Goal: Communication & Community: Answer question/provide support

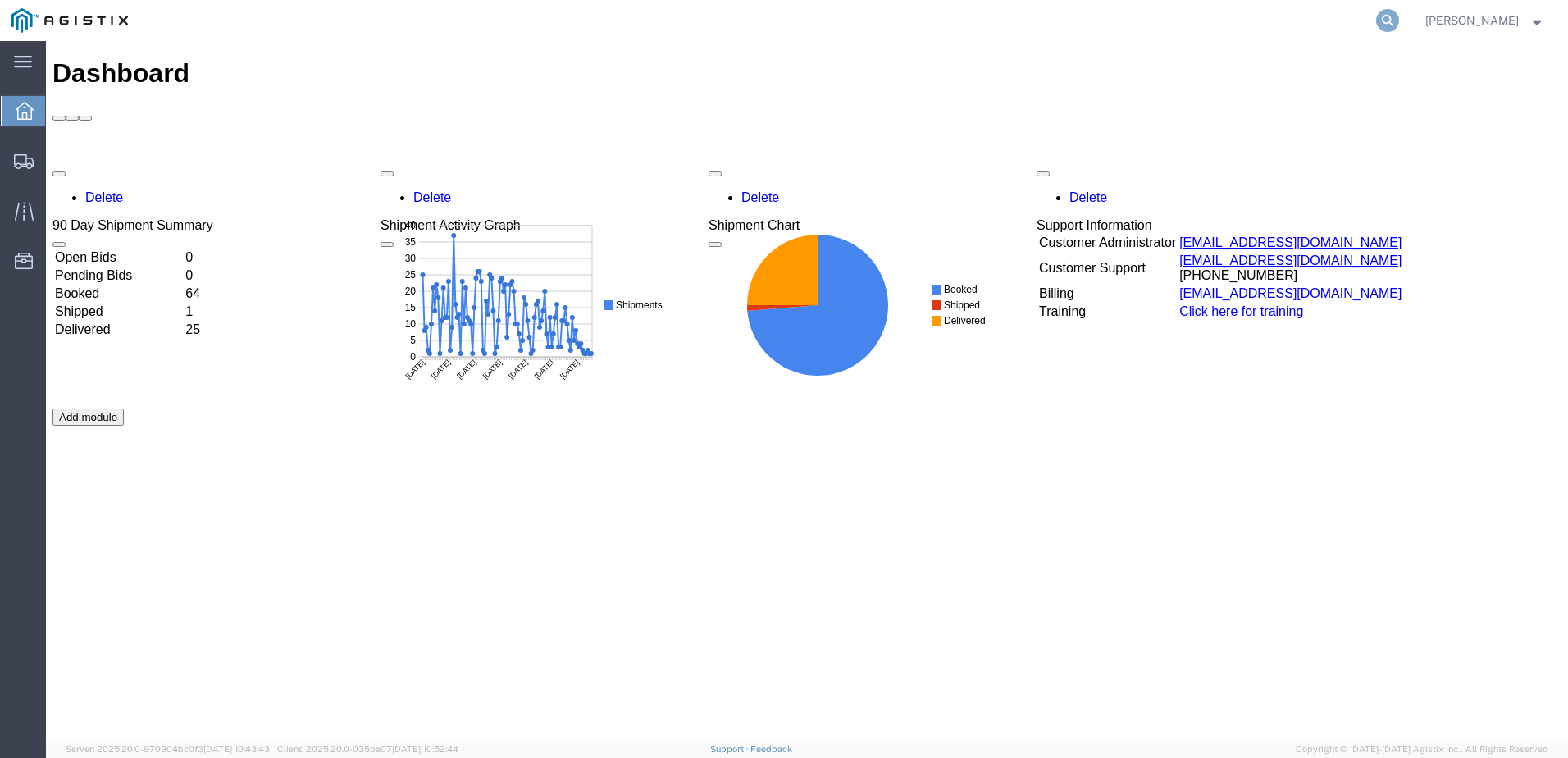
click at [1399, 19] on icon at bounding box center [1387, 20] width 23 height 23
click at [1030, 23] on input "search" at bounding box center [1127, 21] width 498 height 40
paste input "57028782"
type input "57028782"
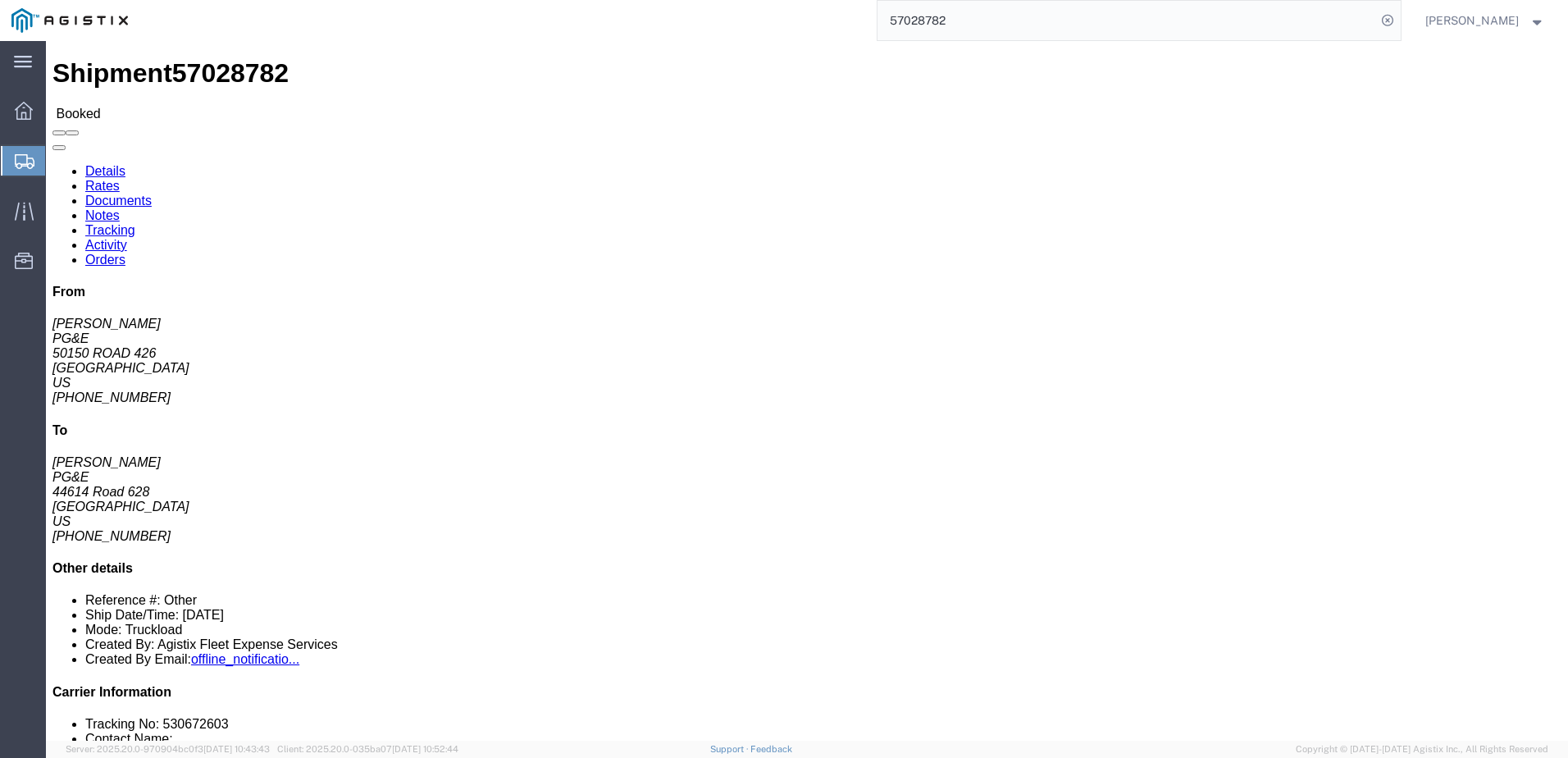
click span
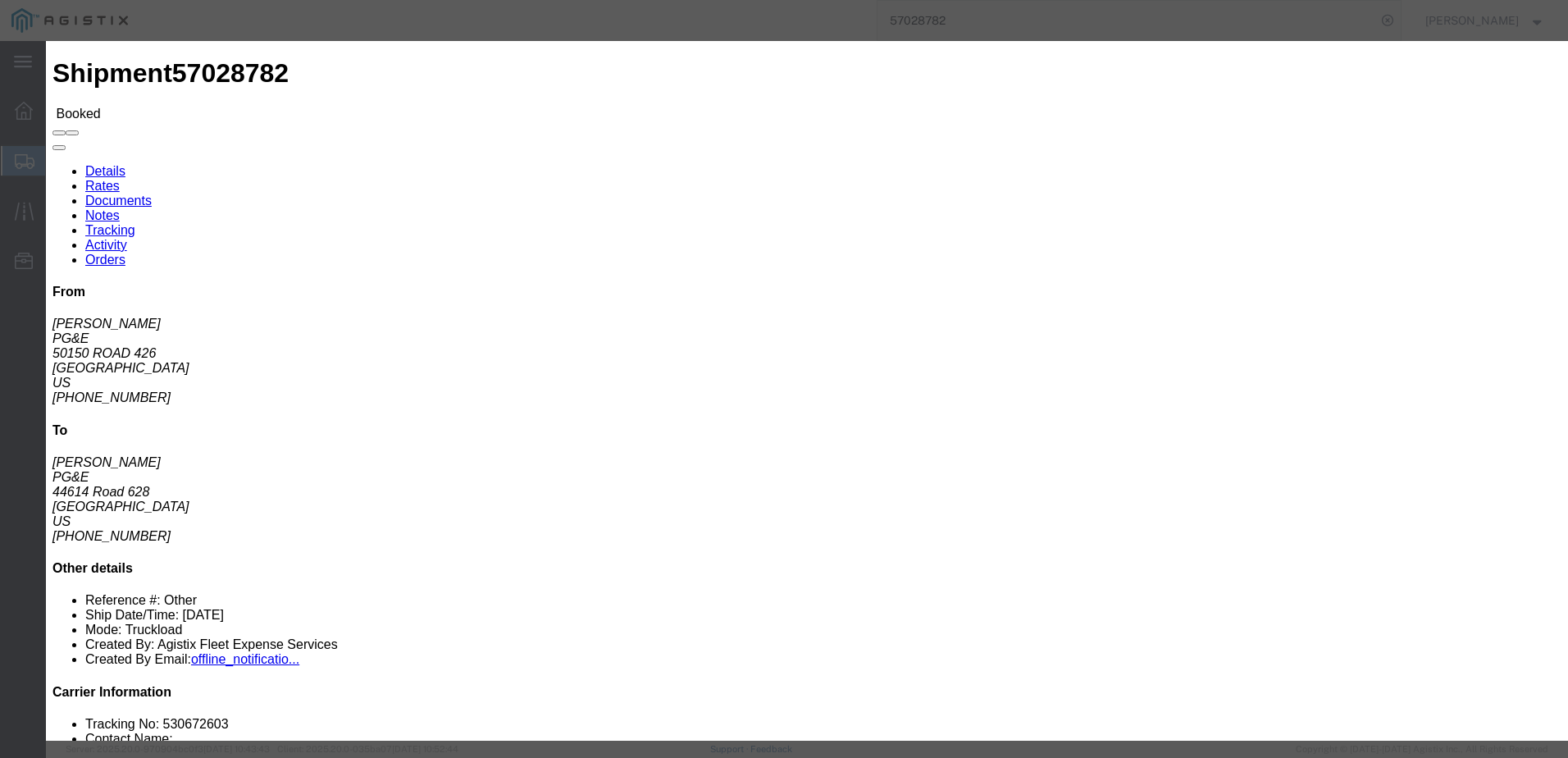
click input "text"
type input "[EMAIL_ADDRESS][DOMAIN_NAME]"
click input "PGE Fleet Bill Of Lading"
checkbox input "true"
click button "Send"
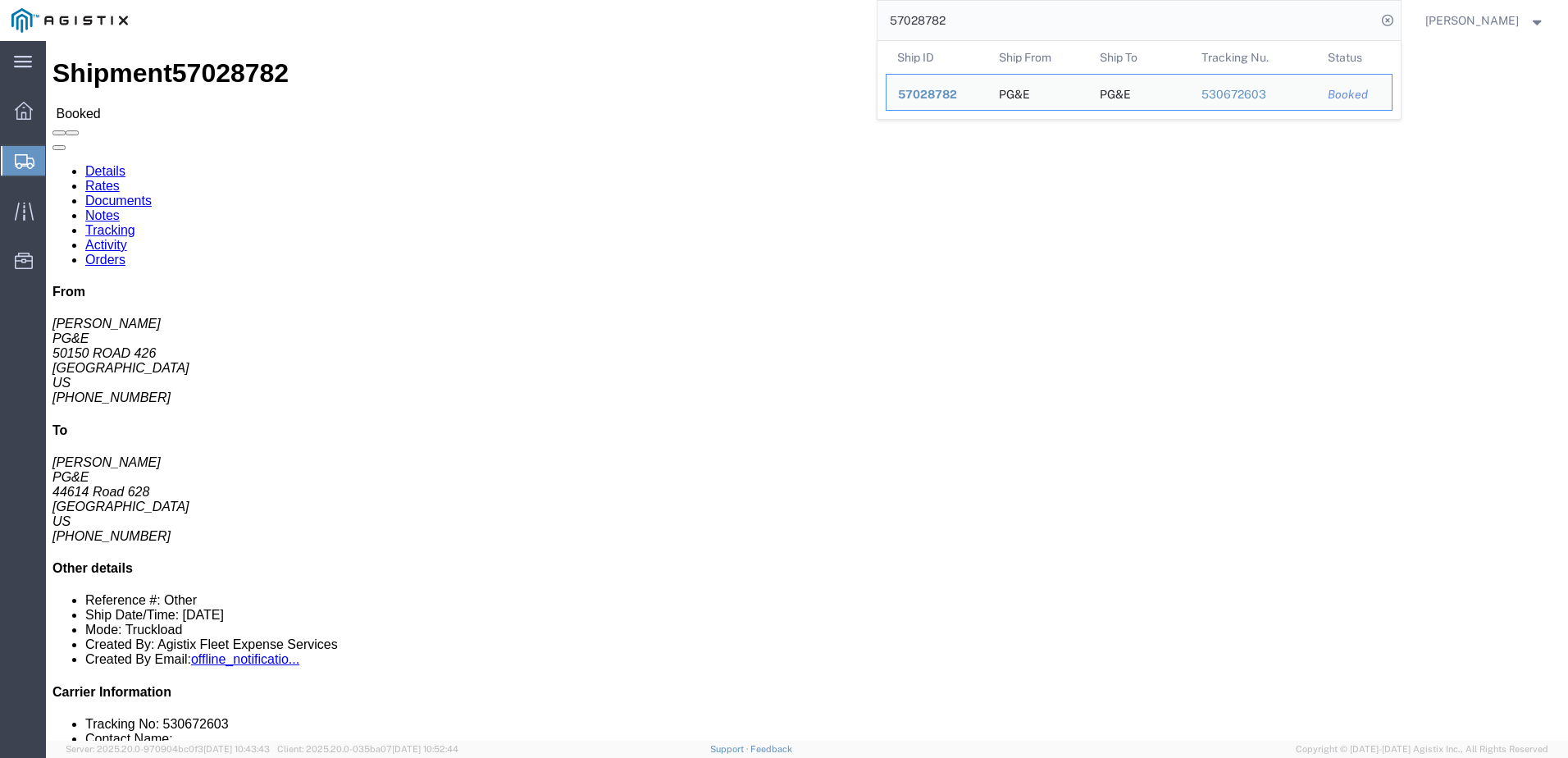
drag, startPoint x: 1051, startPoint y: 29, endPoint x: 905, endPoint y: 12, distance: 147.0
click at [895, 10] on div "57028782 Ship ID Ship From Ship To Tracking Nu. Status Ship ID 57028782 Ship Fr…" at bounding box center [770, 20] width 1261 height 41
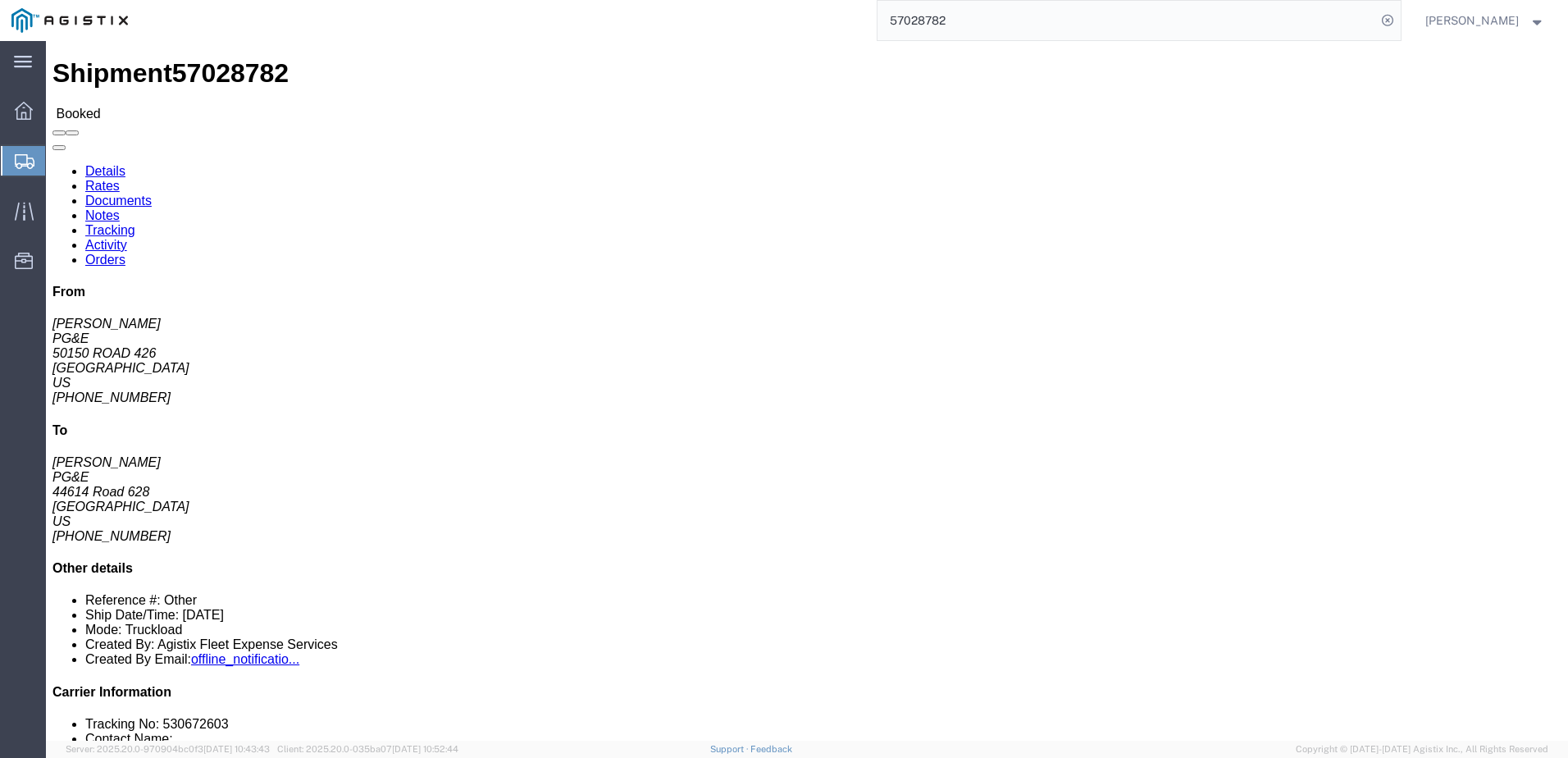
paste input "35"
type input "57028735"
click span
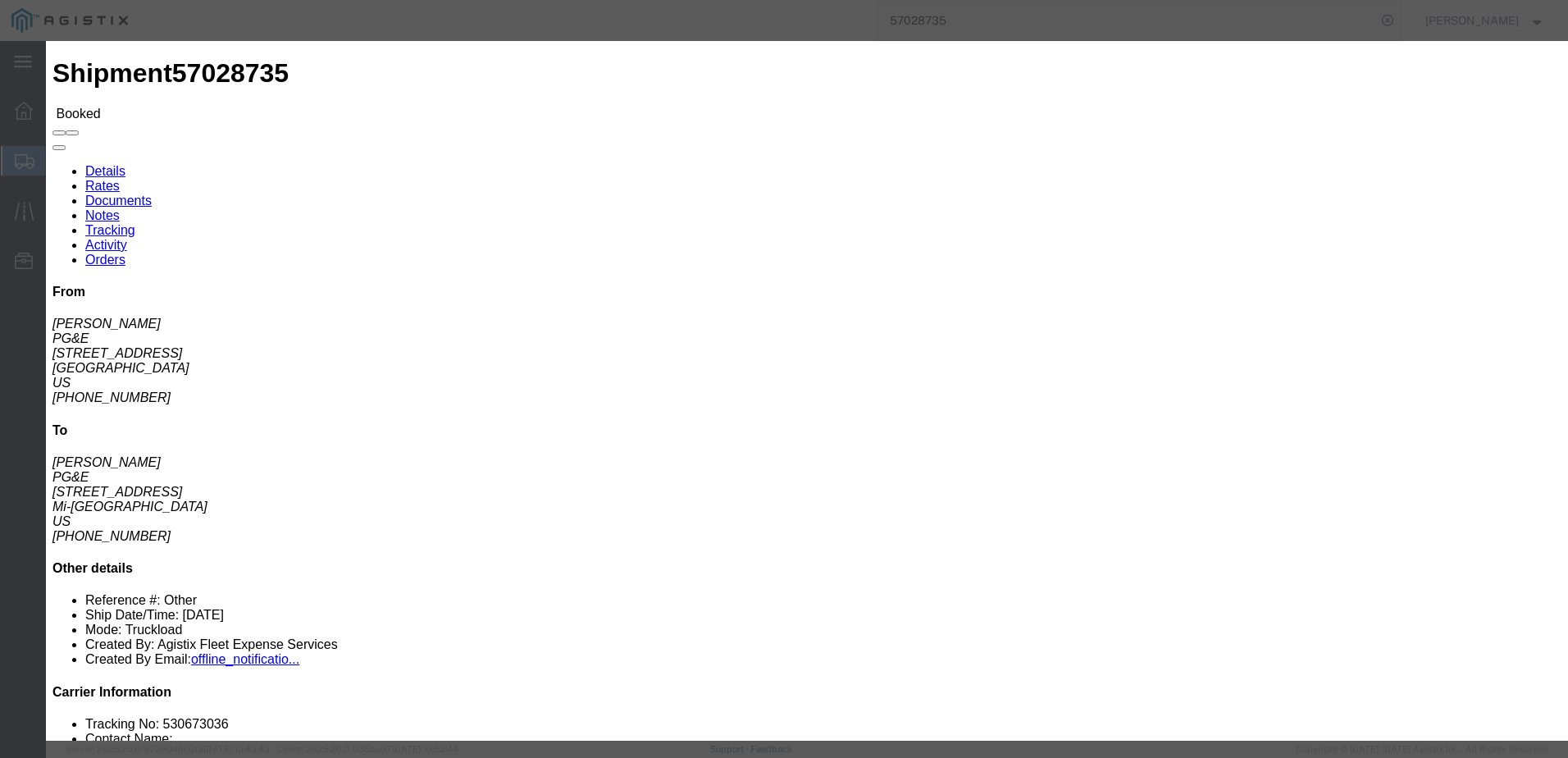
click input "text"
type input "[EMAIL_ADDRESS][DOMAIN_NAME]"
click input "PGE Fleet Bill Of Lading"
checkbox input "true"
click button "Send"
